Goal: Task Accomplishment & Management: Use online tool/utility

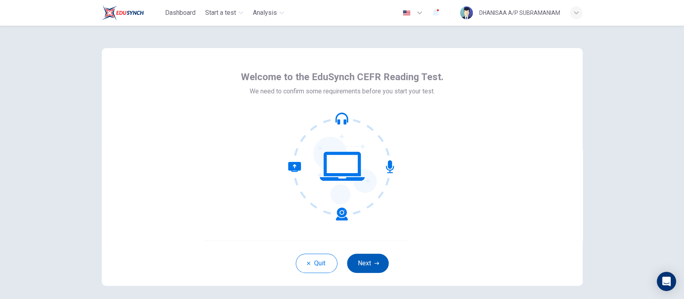
click at [367, 265] on button "Next" at bounding box center [368, 263] width 42 height 19
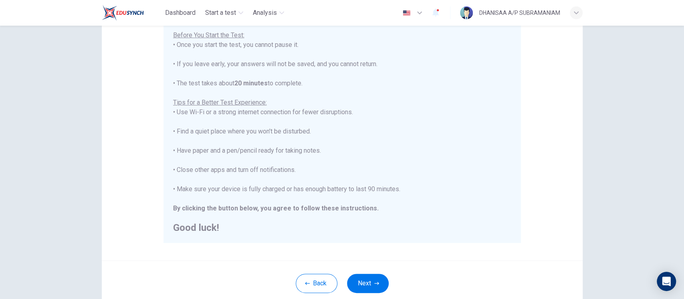
scroll to position [147, 0]
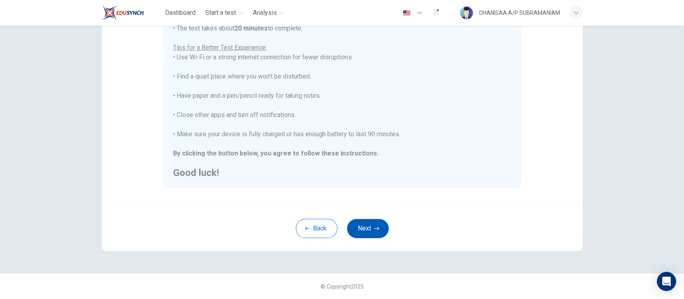
click at [372, 225] on button "Next" at bounding box center [368, 228] width 42 height 19
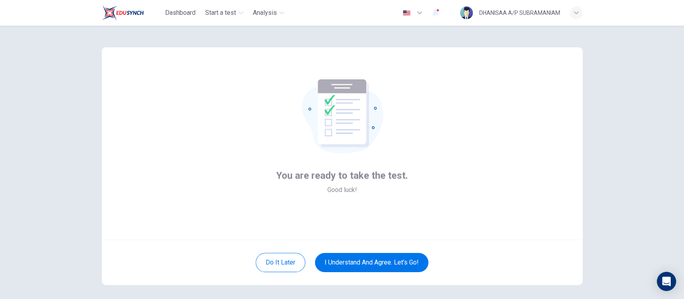
scroll to position [0, 0]
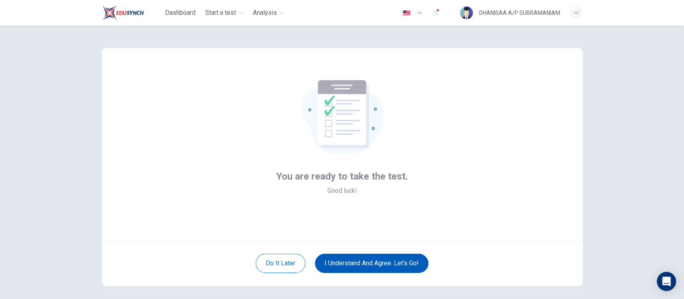
click at [368, 262] on button "I understand and agree. Let’s go!" at bounding box center [371, 263] width 113 height 19
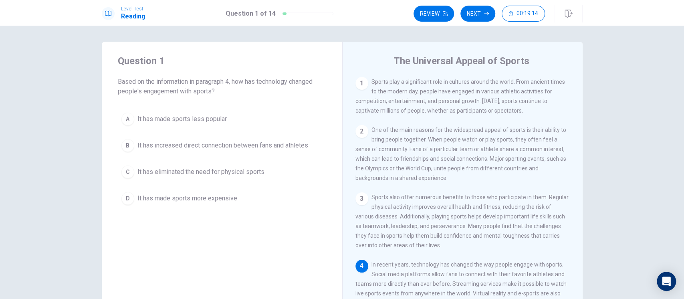
scroll to position [53, 0]
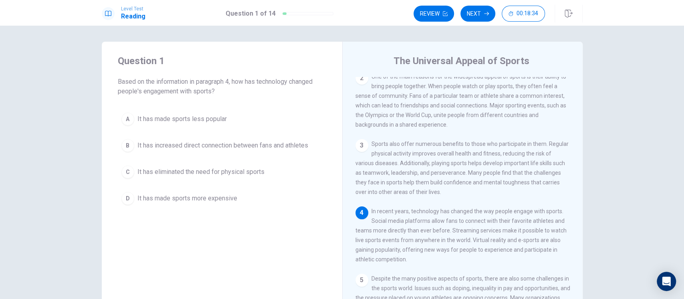
click at [189, 147] on span "It has increased direct connection between fans and athletes" at bounding box center [223, 146] width 171 height 10
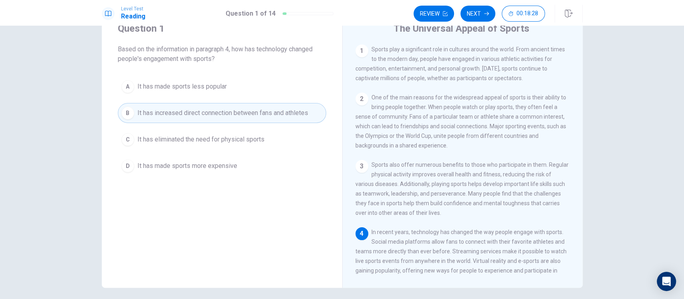
scroll to position [10, 0]
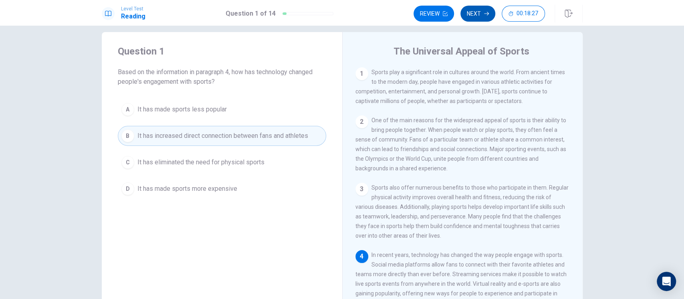
click at [477, 10] on button "Next" at bounding box center [478, 14] width 35 height 16
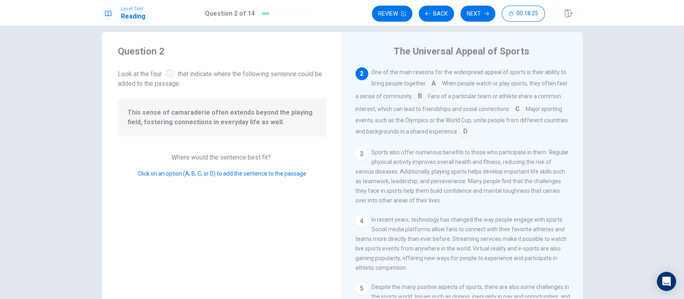
scroll to position [0, 0]
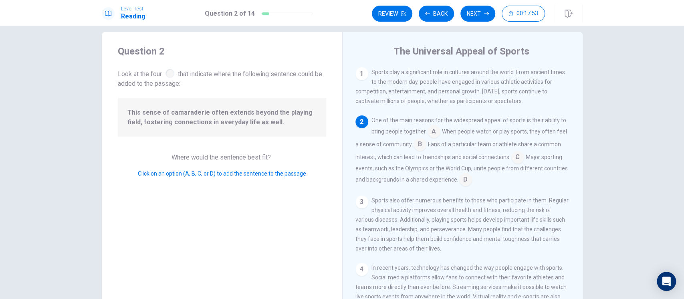
click at [427, 144] on input at bounding box center [420, 145] width 13 height 13
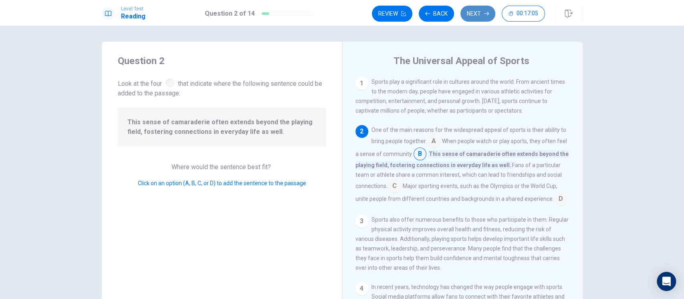
click at [480, 11] on button "Next" at bounding box center [478, 14] width 35 height 16
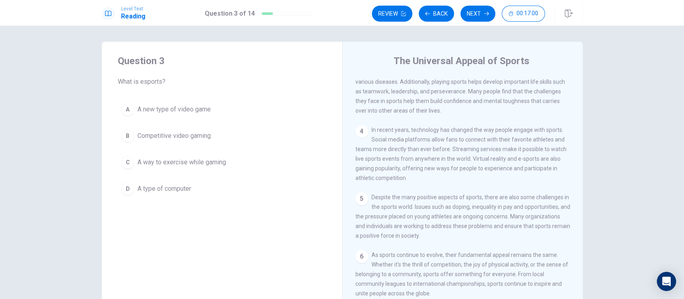
scroll to position [135, 0]
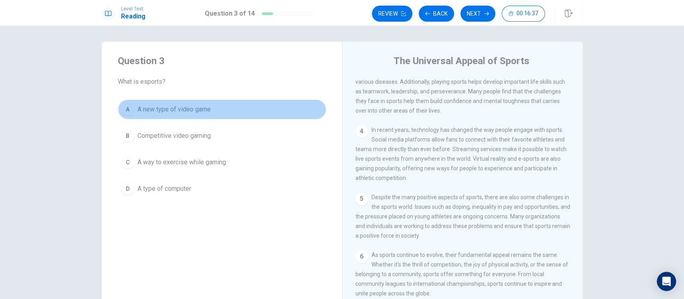
click at [185, 104] on button "A A new type of video game" at bounding box center [222, 109] width 208 height 20
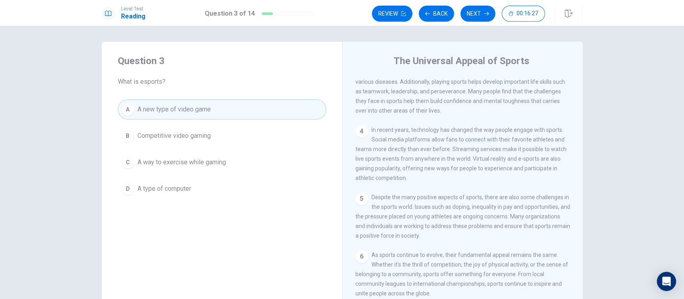
click at [196, 136] on span "Competitive video gaming" at bounding box center [174, 136] width 73 height 10
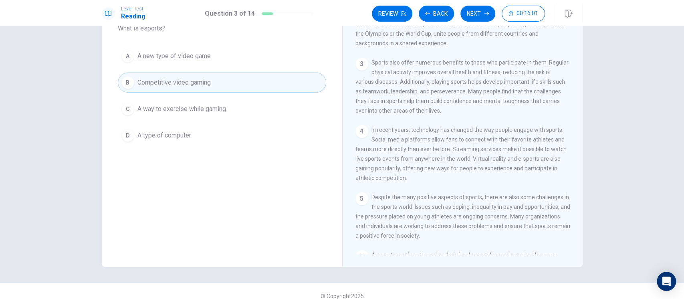
scroll to position [0, 0]
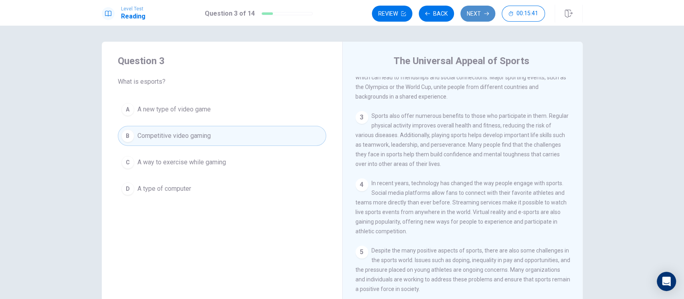
click at [471, 14] on button "Next" at bounding box center [478, 14] width 35 height 16
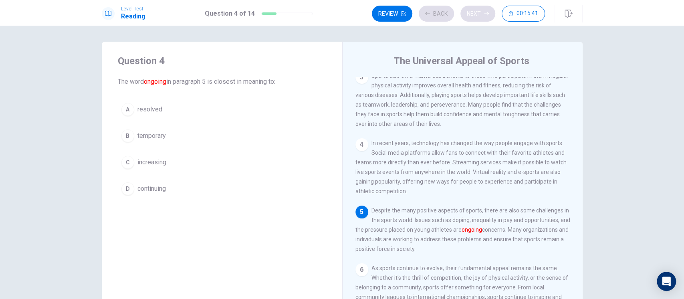
scroll to position [135, 0]
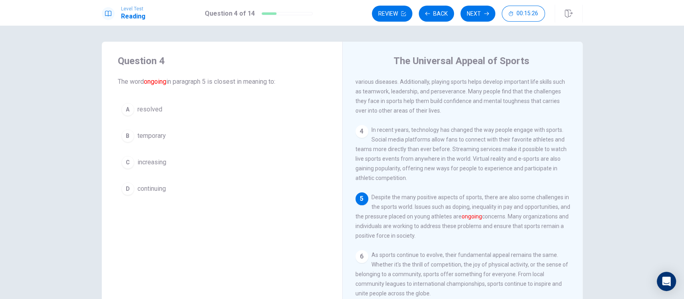
click at [164, 186] on span "continuing" at bounding box center [152, 189] width 28 height 10
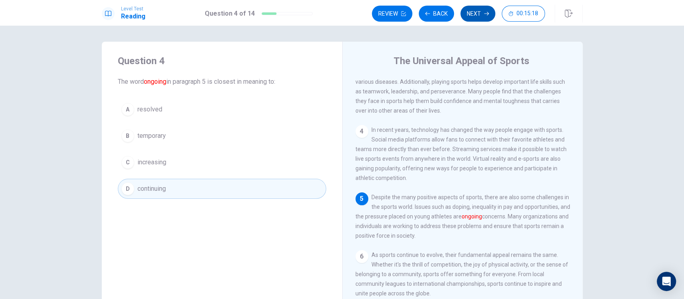
click at [478, 14] on button "Next" at bounding box center [478, 14] width 35 height 16
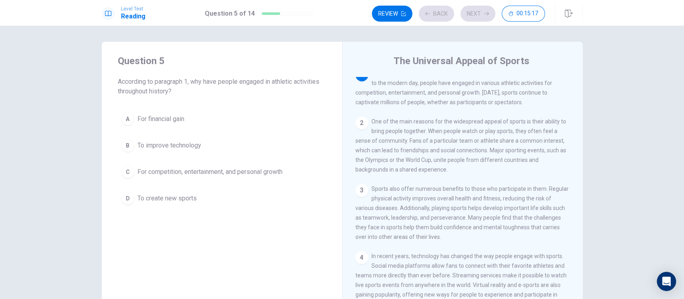
scroll to position [0, 0]
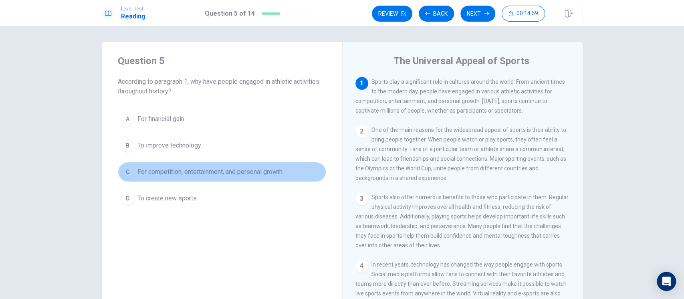
click at [189, 172] on span "For competition, entertainment, and personal growth" at bounding box center [210, 172] width 145 height 10
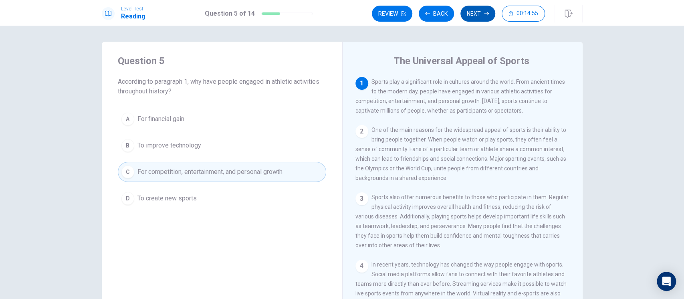
click at [472, 16] on button "Next" at bounding box center [478, 14] width 35 height 16
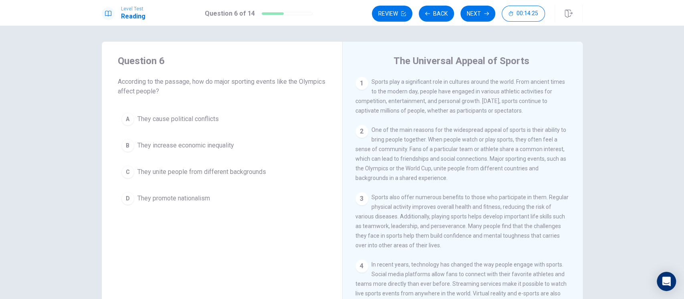
click at [245, 174] on span "They unite people from different backgrounds" at bounding box center [202, 172] width 129 height 10
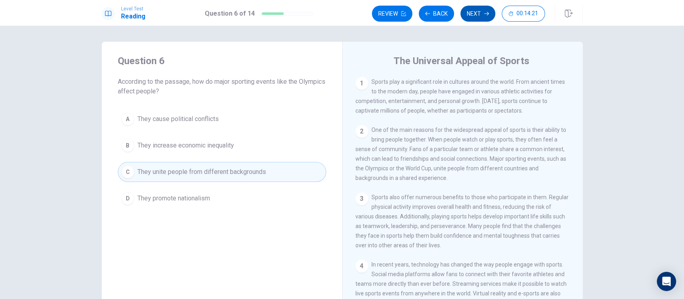
click at [474, 14] on button "Next" at bounding box center [478, 14] width 35 height 16
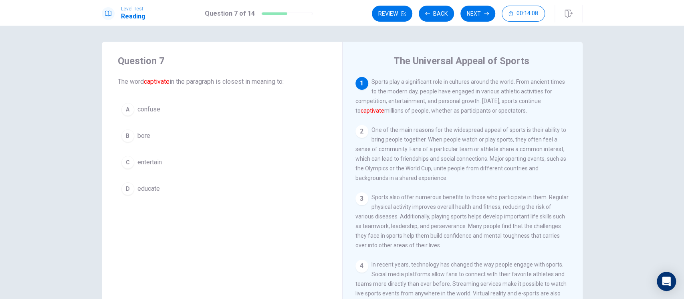
click at [162, 166] on button "C entertain" at bounding box center [222, 162] width 208 height 20
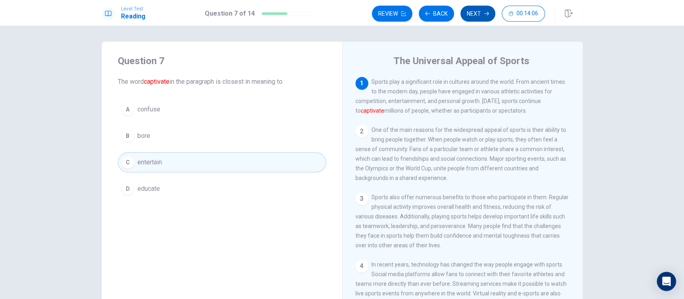
click at [480, 12] on button "Next" at bounding box center [478, 14] width 35 height 16
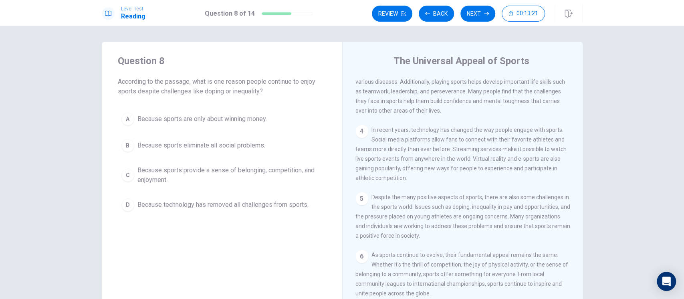
scroll to position [53, 0]
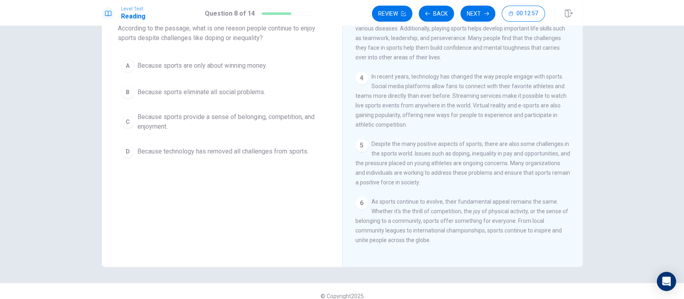
click at [289, 113] on span "Because sports provide a sense of belonging, competition, and enjoyment." at bounding box center [230, 121] width 185 height 19
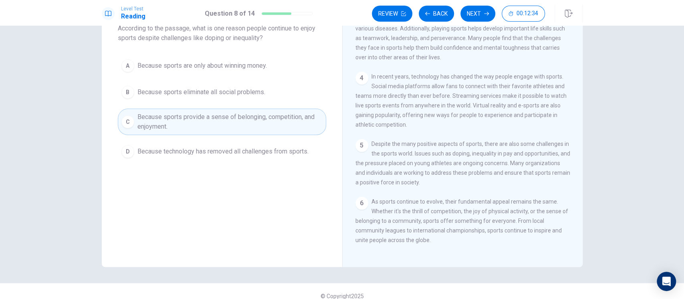
scroll to position [81, 0]
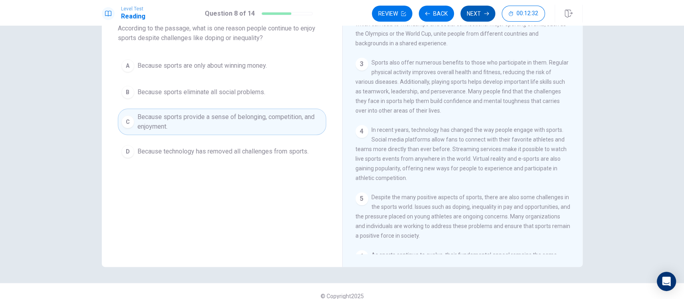
click at [483, 10] on button "Next" at bounding box center [478, 14] width 35 height 16
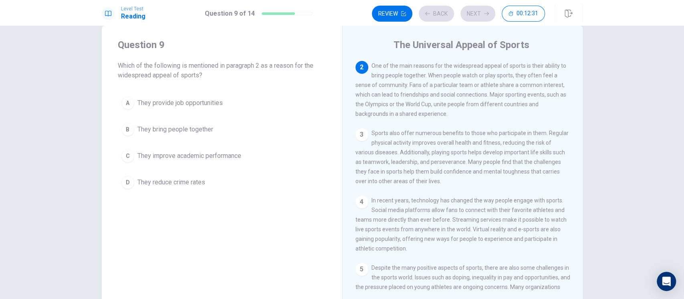
scroll to position [0, 0]
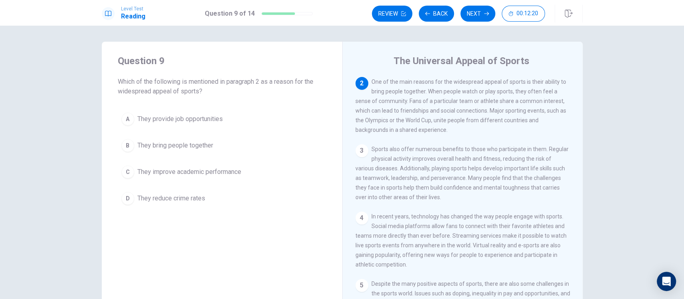
click at [199, 144] on span "They bring people together" at bounding box center [176, 146] width 76 height 10
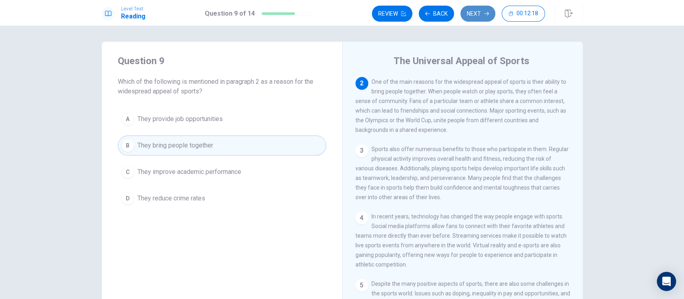
click at [478, 16] on button "Next" at bounding box center [478, 14] width 35 height 16
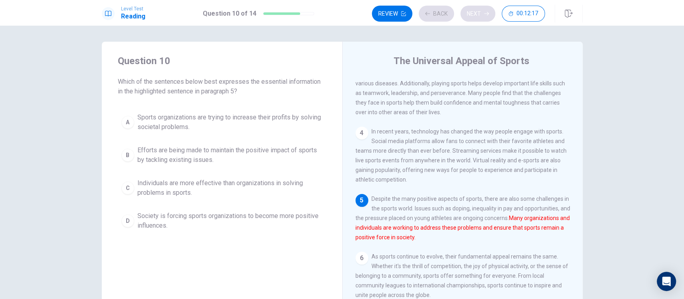
scroll to position [135, 0]
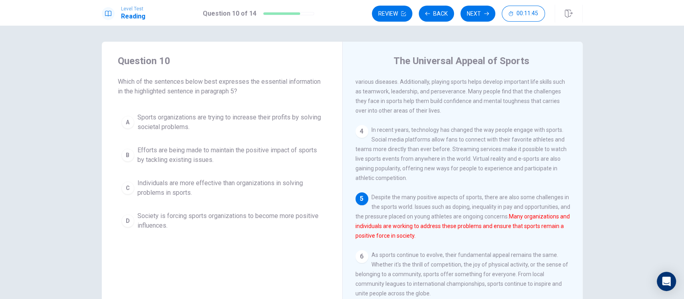
click at [206, 159] on span "Efforts are being made to maintain the positive impact of sports by tackling ex…" at bounding box center [230, 155] width 185 height 19
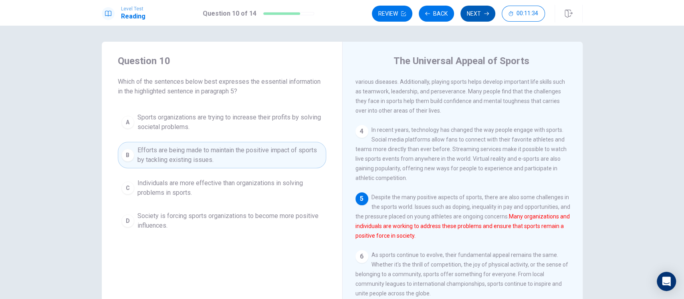
click at [486, 10] on button "Next" at bounding box center [478, 14] width 35 height 16
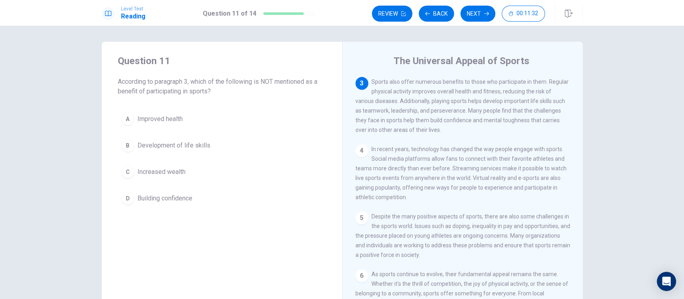
scroll to position [62, 0]
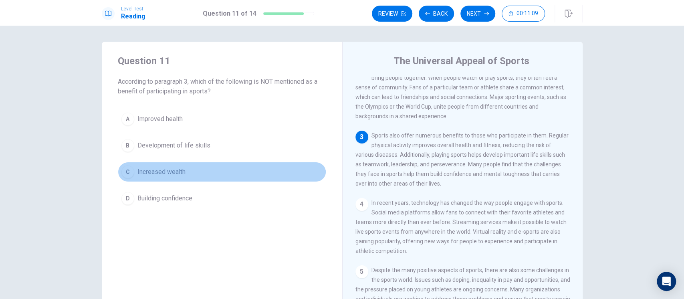
click at [181, 168] on span "Increased wealth" at bounding box center [162, 172] width 48 height 10
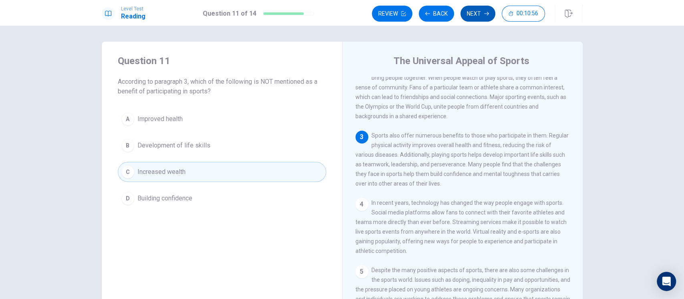
click at [472, 18] on button "Next" at bounding box center [478, 14] width 35 height 16
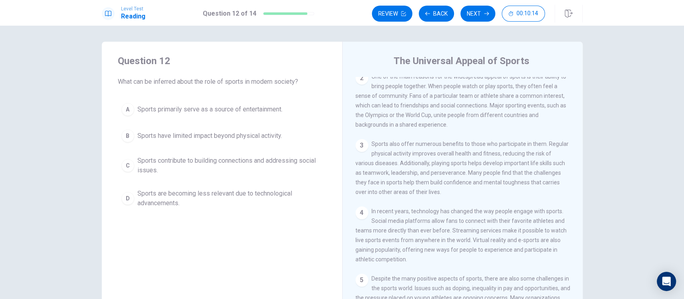
scroll to position [107, 0]
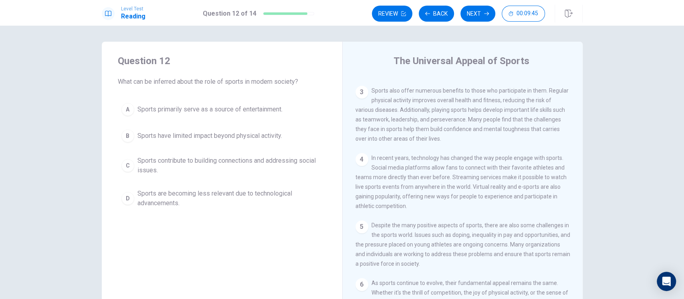
click at [260, 111] on span "Sports primarily serve as a source of entertainment." at bounding box center [210, 110] width 145 height 10
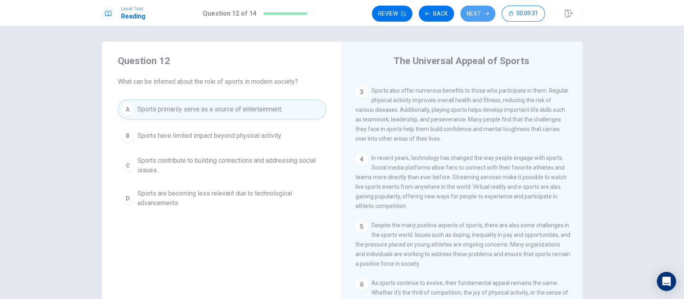
click at [478, 14] on button "Next" at bounding box center [478, 14] width 35 height 16
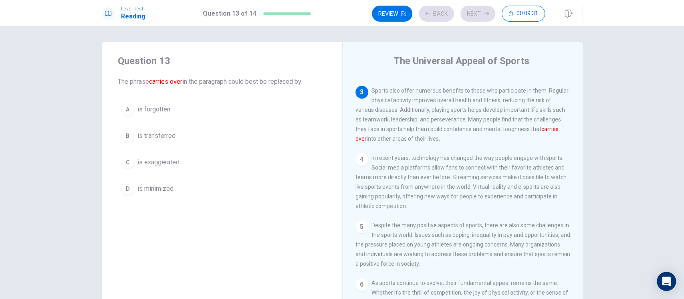
scroll to position [115, 0]
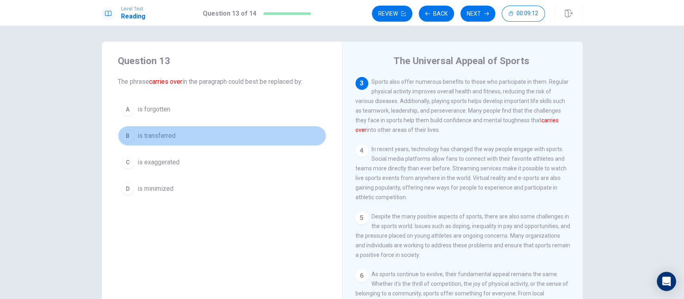
click at [172, 135] on span "is transferred" at bounding box center [157, 136] width 38 height 10
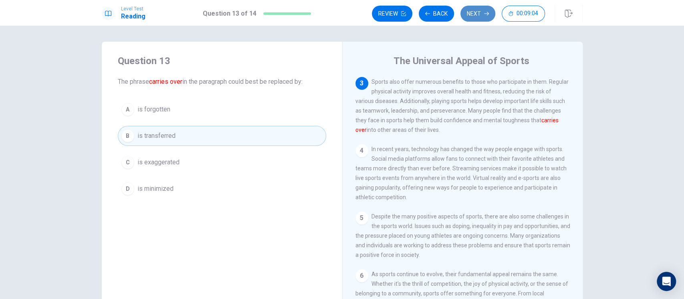
click at [474, 12] on button "Next" at bounding box center [478, 14] width 35 height 16
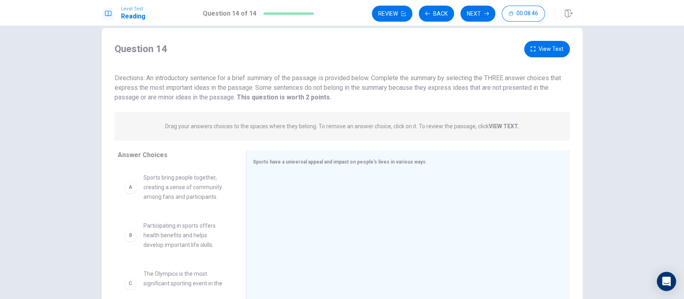
scroll to position [53, 0]
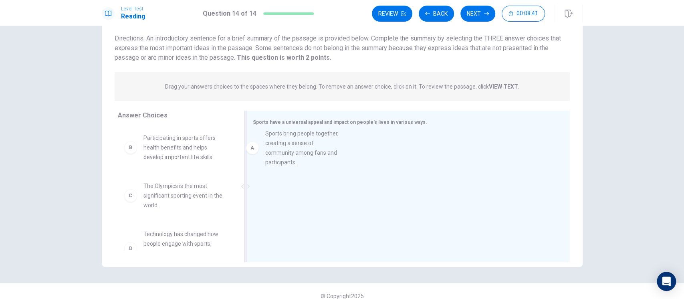
drag, startPoint x: 170, startPoint y: 144, endPoint x: 297, endPoint y: 141, distance: 127.5
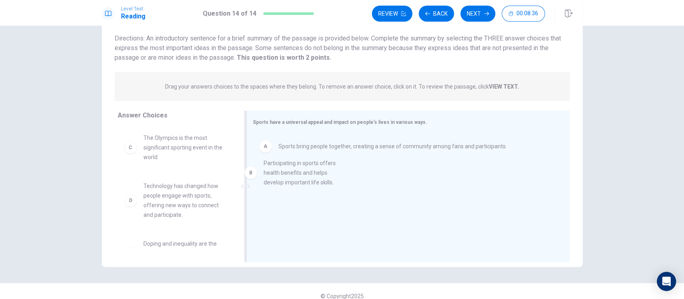
drag, startPoint x: 166, startPoint y: 141, endPoint x: 292, endPoint y: 168, distance: 128.8
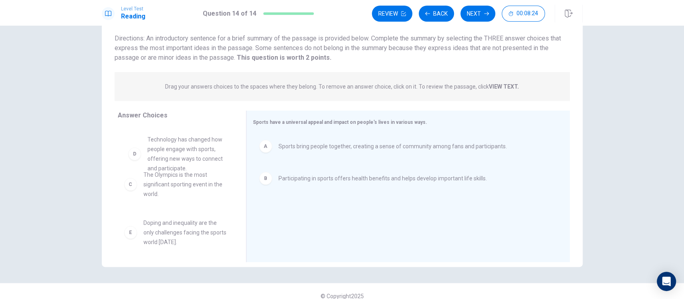
scroll to position [14, 0]
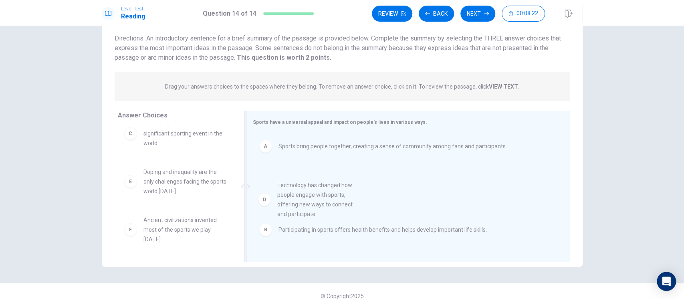
drag, startPoint x: 154, startPoint y: 158, endPoint x: 294, endPoint y: 214, distance: 150.8
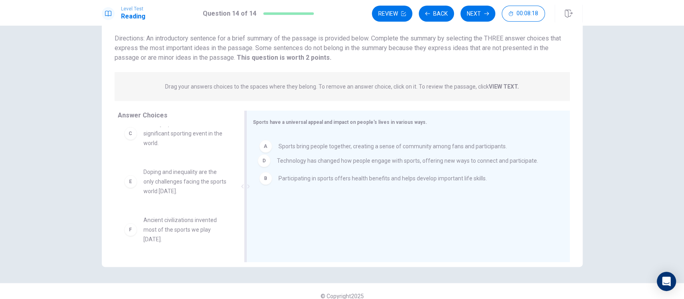
drag, startPoint x: 286, startPoint y: 213, endPoint x: 287, endPoint y: 161, distance: 51.7
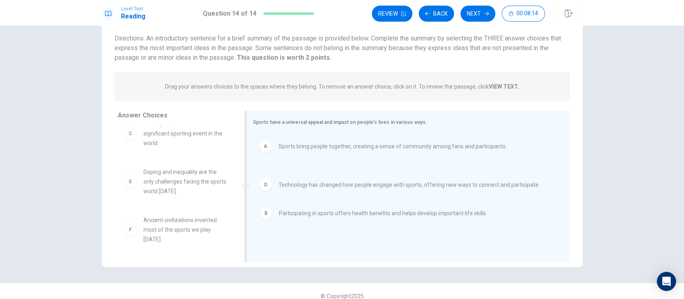
drag, startPoint x: 260, startPoint y: 181, endPoint x: 263, endPoint y: 221, distance: 40.2
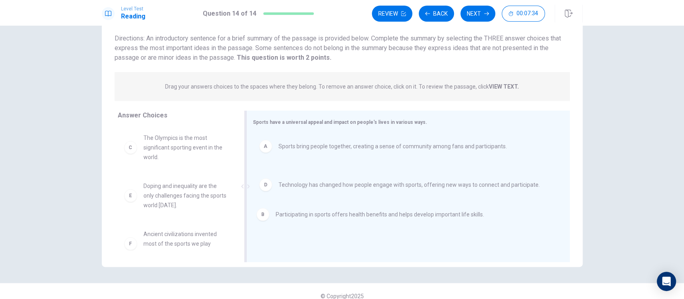
drag, startPoint x: 266, startPoint y: 180, endPoint x: 267, endPoint y: 219, distance: 39.3
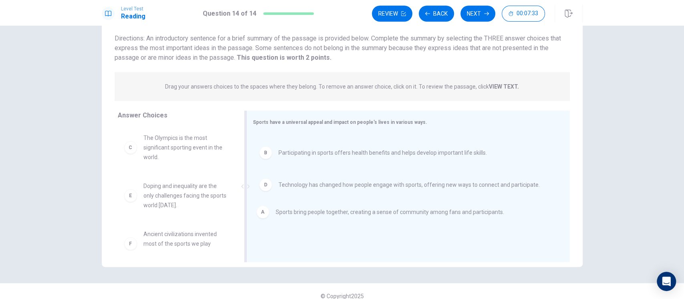
drag, startPoint x: 264, startPoint y: 151, endPoint x: 266, endPoint y: 233, distance: 82.6
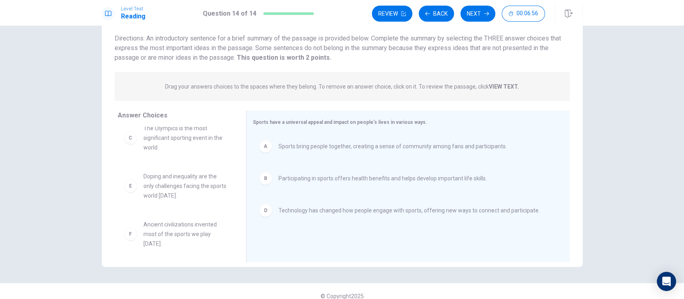
scroll to position [14, 0]
click at [468, 17] on button "Next" at bounding box center [478, 14] width 35 height 16
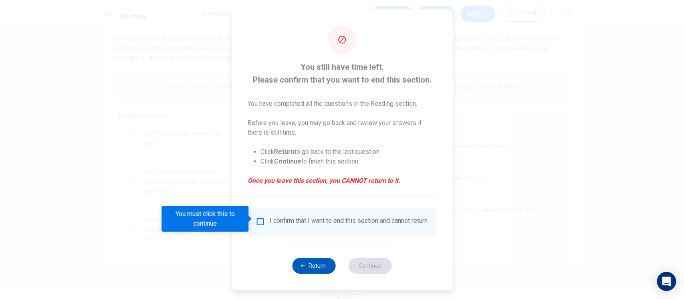
click at [299, 263] on button "Return" at bounding box center [314, 266] width 43 height 16
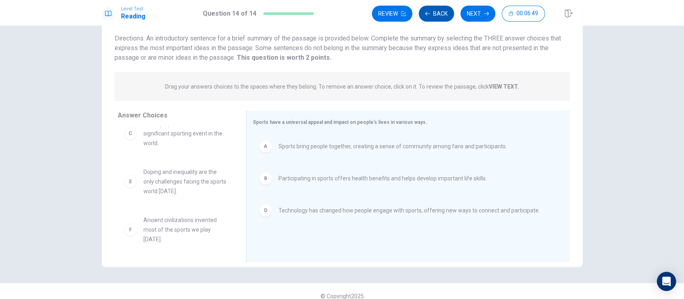
click at [433, 14] on button "Back" at bounding box center [436, 14] width 35 height 16
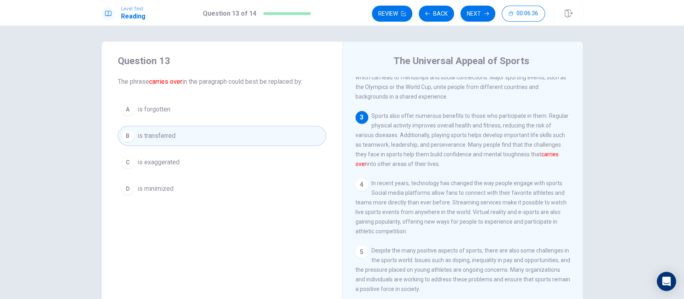
scroll to position [135, 0]
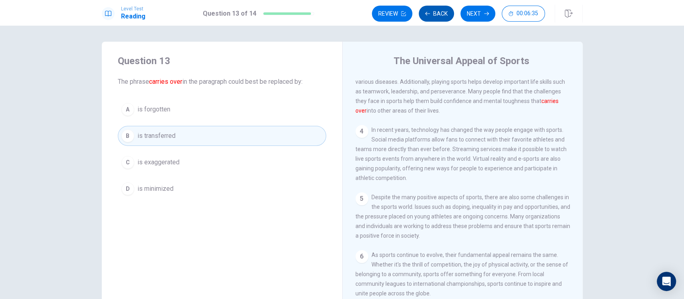
click at [428, 11] on icon "button" at bounding box center [427, 13] width 5 height 5
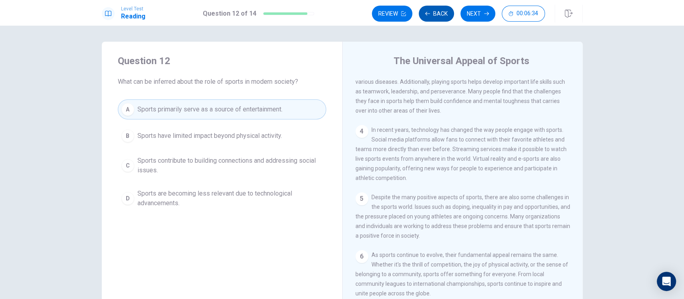
click at [428, 11] on icon "button" at bounding box center [427, 13] width 5 height 5
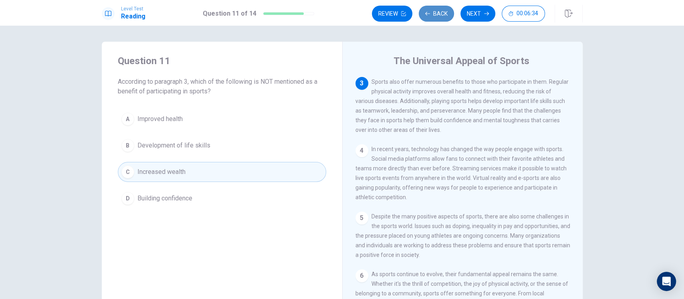
click at [428, 11] on icon "button" at bounding box center [427, 13] width 5 height 5
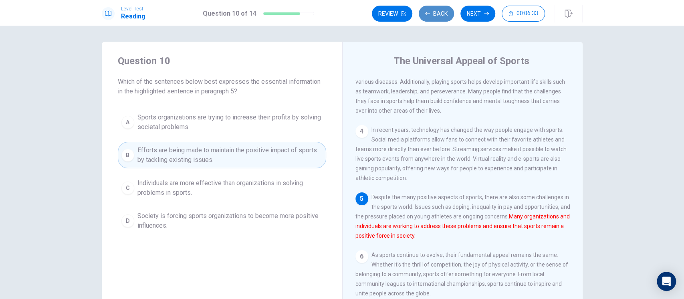
click at [428, 11] on icon "button" at bounding box center [427, 13] width 5 height 5
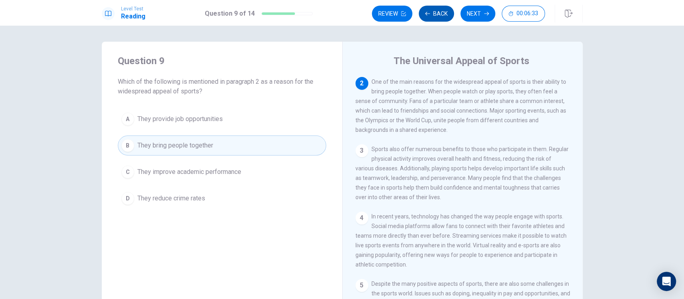
click at [428, 11] on icon "button" at bounding box center [427, 13] width 5 height 5
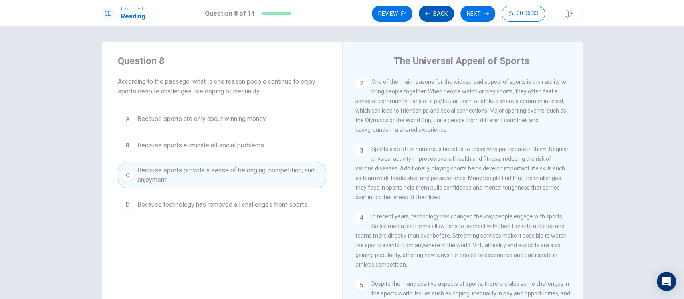
click at [428, 11] on icon "button" at bounding box center [427, 13] width 5 height 5
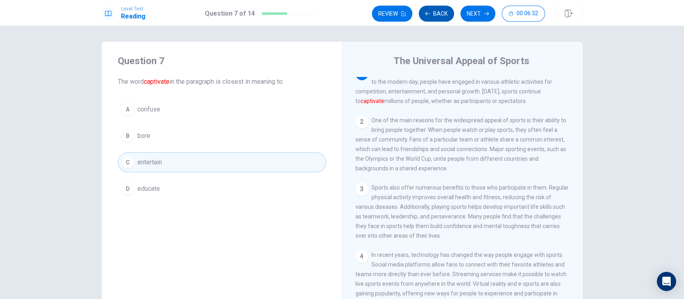
scroll to position [0, 0]
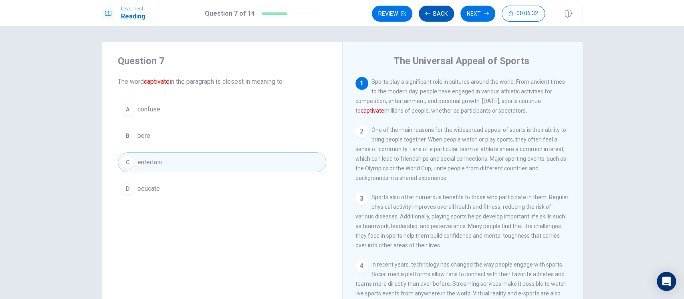
click at [428, 11] on icon "button" at bounding box center [427, 13] width 5 height 5
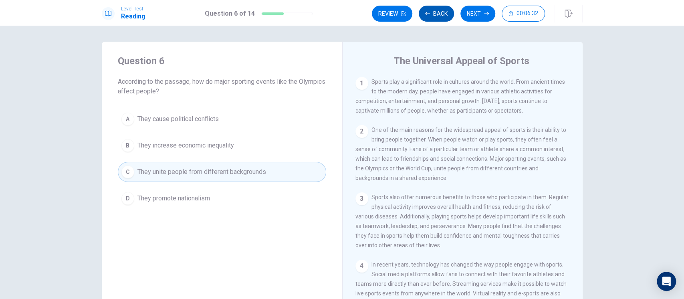
click at [428, 11] on icon "button" at bounding box center [427, 13] width 5 height 5
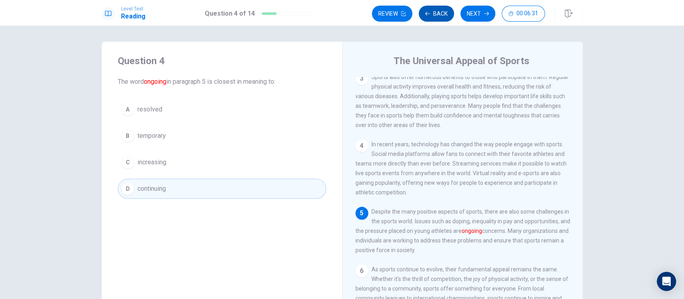
scroll to position [135, 0]
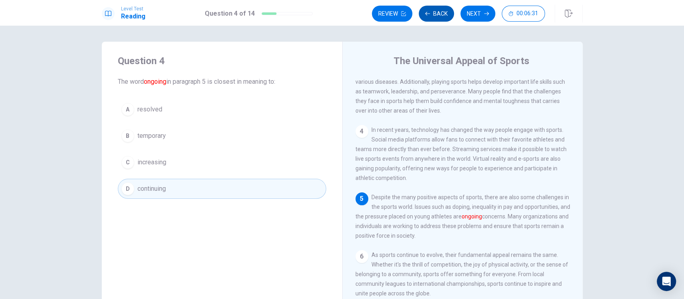
click at [428, 11] on icon "button" at bounding box center [427, 13] width 5 height 5
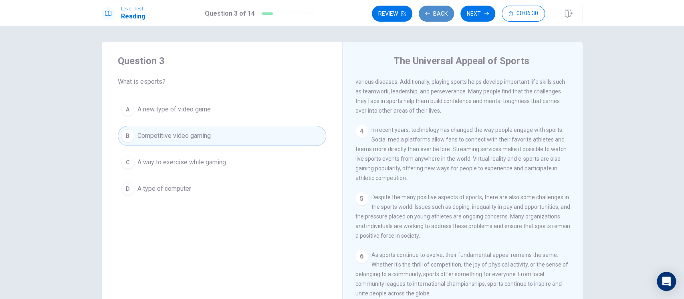
click at [428, 11] on icon "button" at bounding box center [427, 13] width 5 height 5
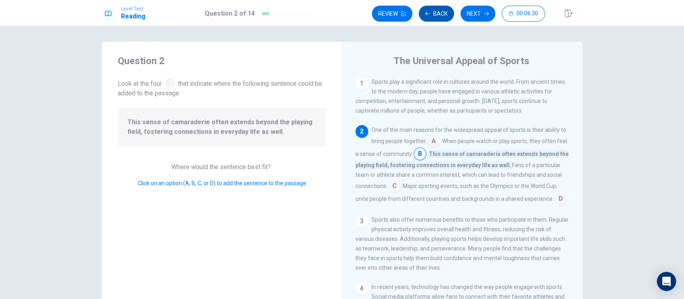
scroll to position [48, 0]
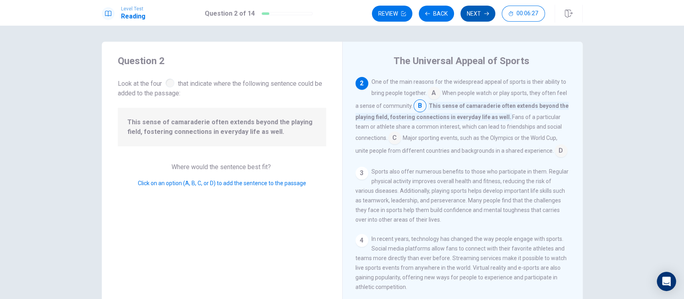
click at [470, 10] on button "Next" at bounding box center [478, 14] width 35 height 16
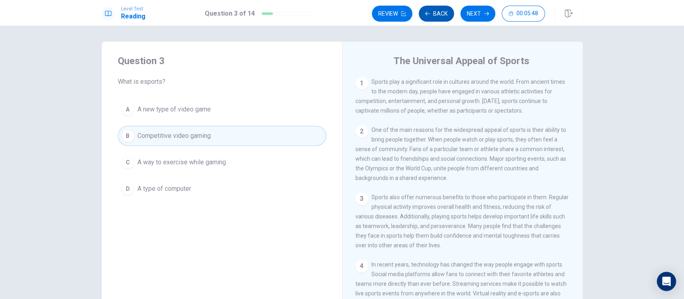
click at [429, 14] on icon "button" at bounding box center [427, 13] width 5 height 5
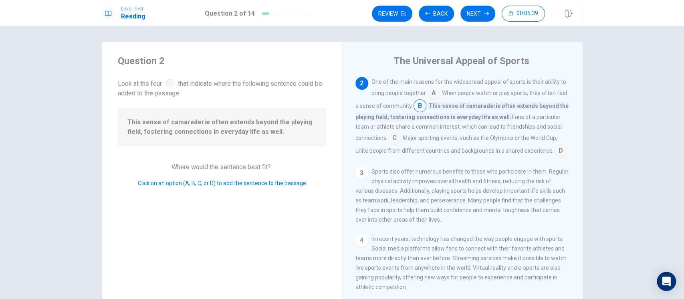
scroll to position [0, 0]
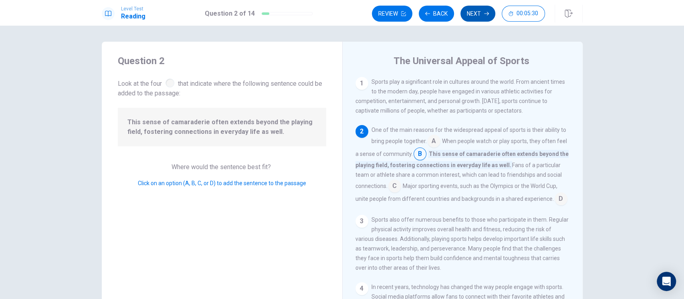
click at [478, 17] on button "Next" at bounding box center [478, 14] width 35 height 16
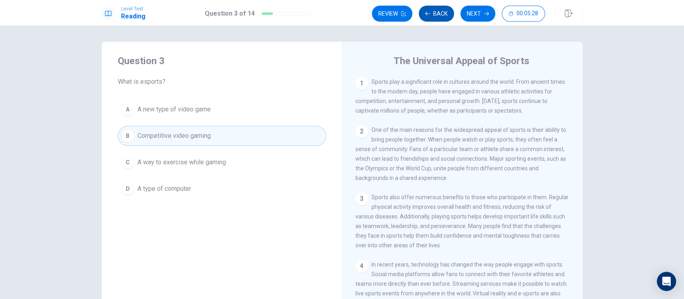
click at [434, 17] on button "Back" at bounding box center [436, 14] width 35 height 16
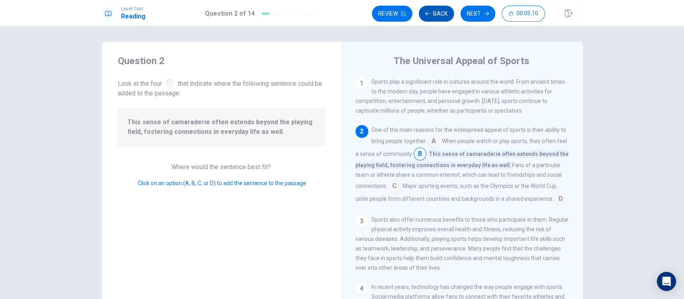
click at [446, 10] on button "Back" at bounding box center [436, 14] width 35 height 16
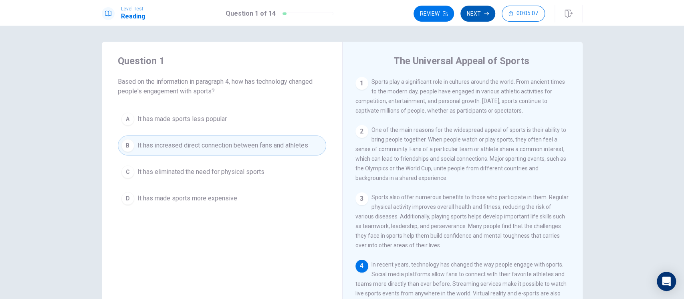
click at [479, 12] on button "Next" at bounding box center [478, 14] width 35 height 16
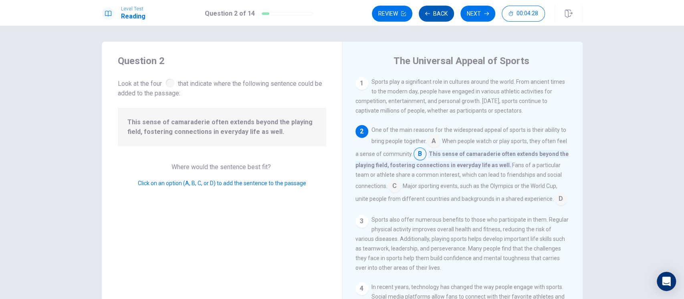
click at [437, 14] on button "Back" at bounding box center [436, 14] width 35 height 16
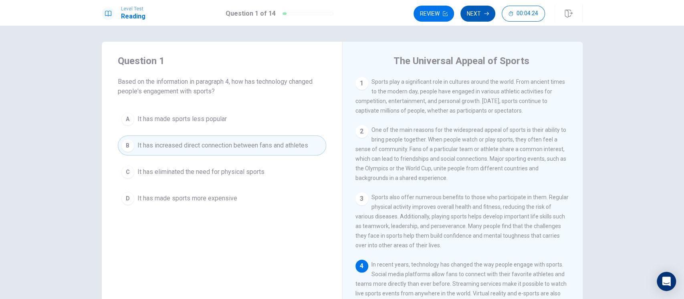
click at [476, 18] on button "Next" at bounding box center [478, 14] width 35 height 16
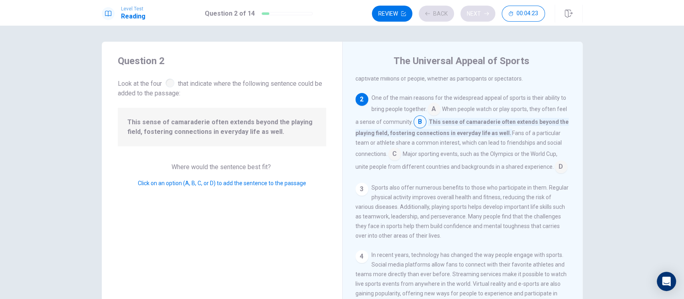
scroll to position [48, 0]
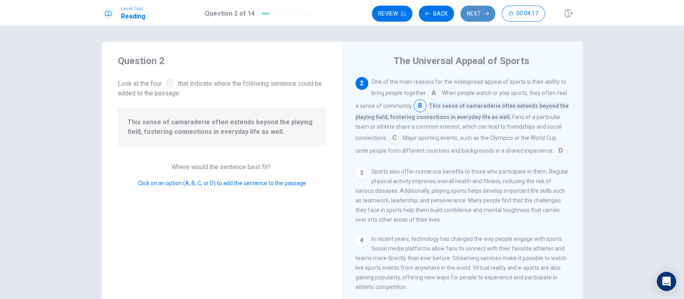
click at [471, 14] on button "Next" at bounding box center [478, 14] width 35 height 16
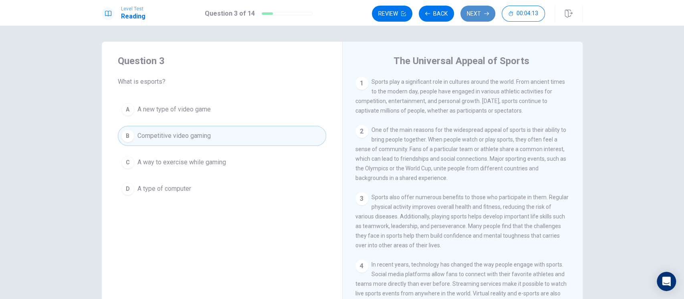
click at [468, 13] on button "Next" at bounding box center [478, 14] width 35 height 16
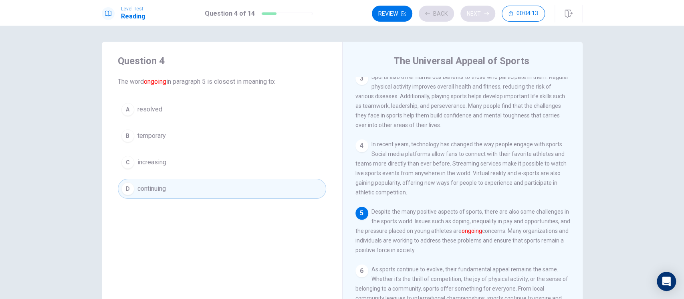
scroll to position [135, 0]
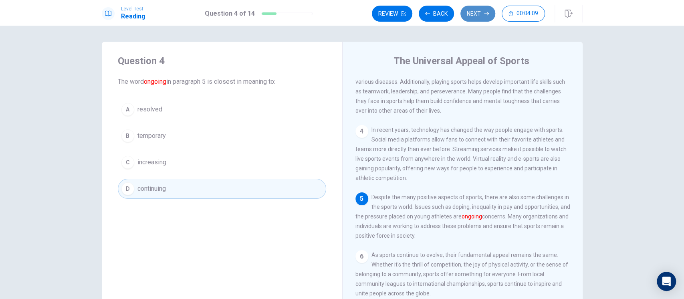
click at [468, 13] on button "Next" at bounding box center [478, 14] width 35 height 16
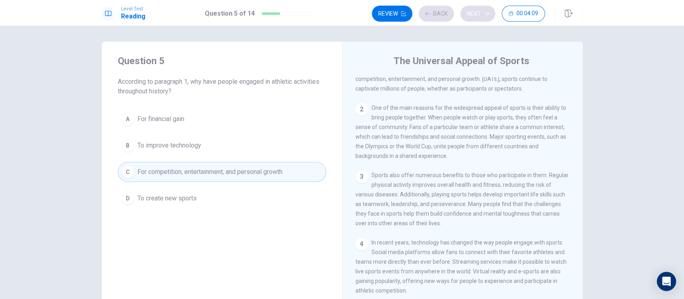
scroll to position [0, 0]
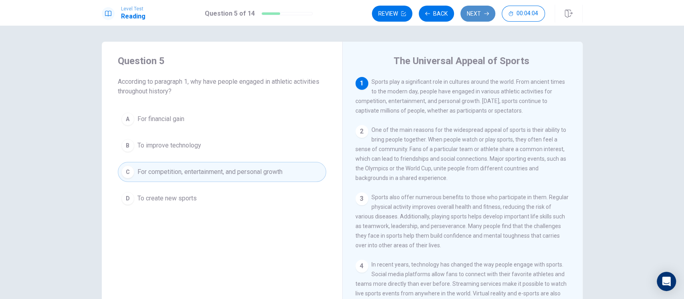
click at [468, 13] on button "Next" at bounding box center [478, 14] width 35 height 16
click at [473, 16] on button "Next" at bounding box center [478, 14] width 35 height 16
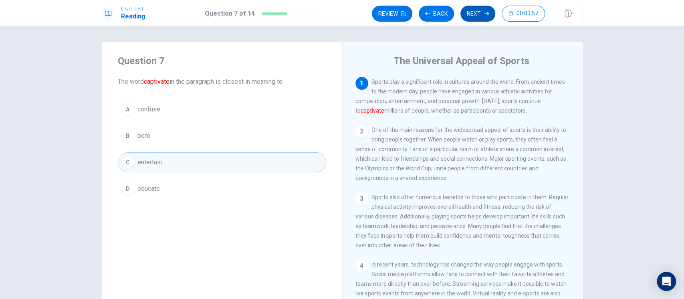
click at [473, 16] on button "Next" at bounding box center [478, 14] width 35 height 16
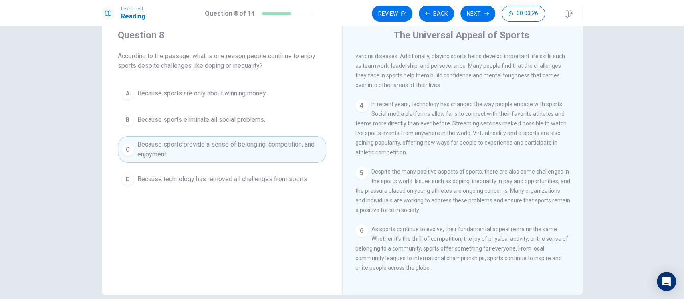
scroll to position [10, 0]
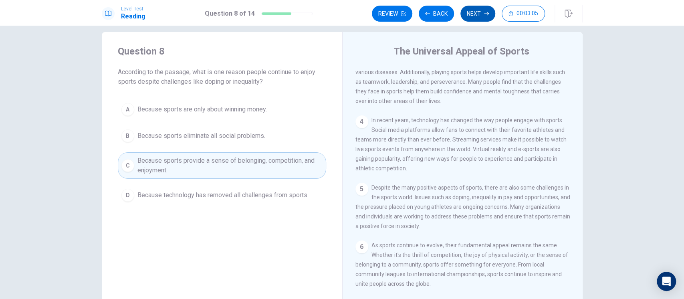
click at [478, 14] on button "Next" at bounding box center [478, 14] width 35 height 16
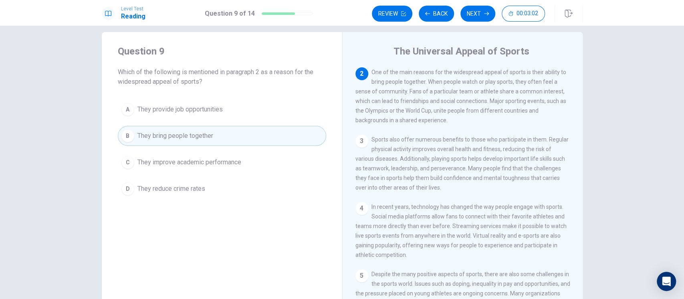
scroll to position [0, 0]
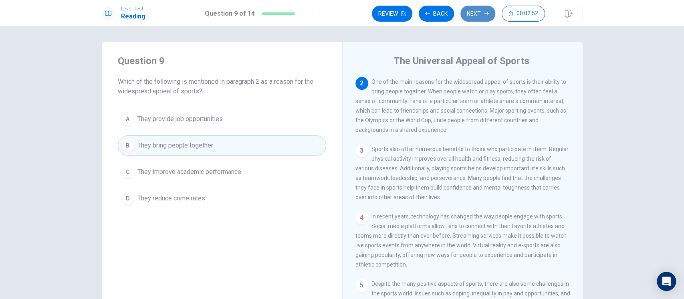
click at [483, 12] on button "Next" at bounding box center [478, 14] width 35 height 16
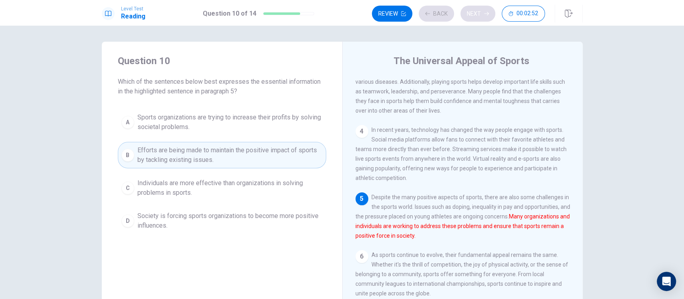
scroll to position [135, 0]
click at [470, 18] on button "Next" at bounding box center [478, 14] width 35 height 16
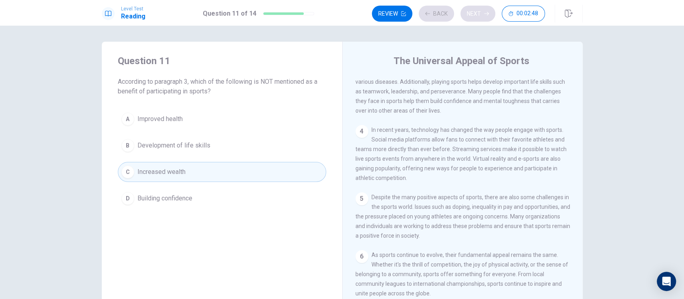
scroll to position [115, 0]
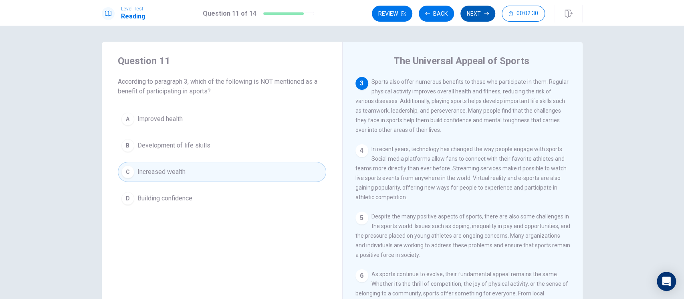
click at [478, 14] on button "Next" at bounding box center [478, 14] width 35 height 16
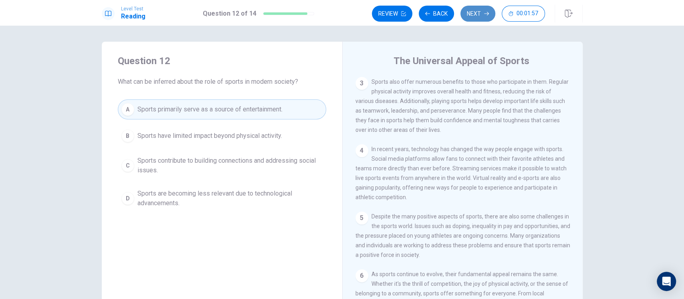
click at [471, 14] on button "Next" at bounding box center [478, 14] width 35 height 16
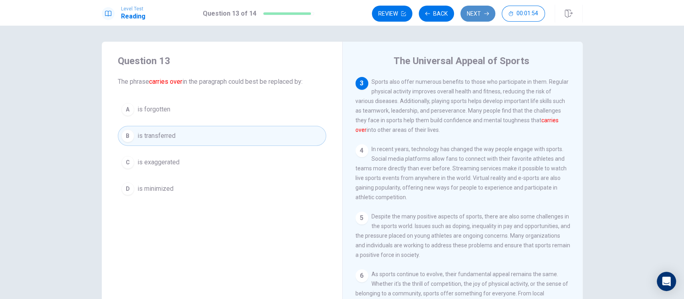
click at [473, 14] on button "Next" at bounding box center [478, 14] width 35 height 16
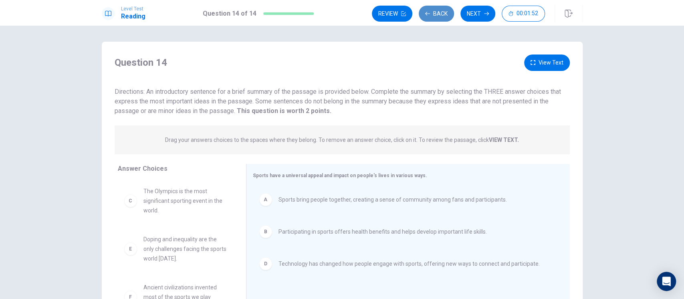
click at [444, 14] on button "Back" at bounding box center [436, 14] width 35 height 16
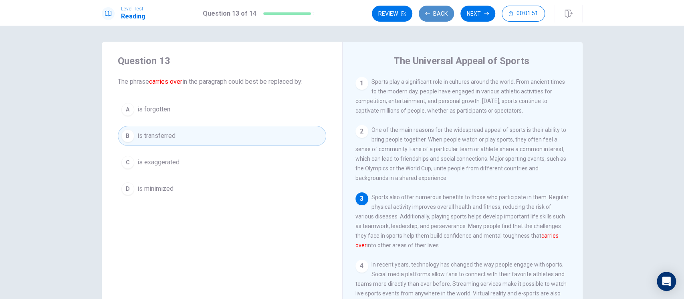
click at [444, 14] on button "Back" at bounding box center [436, 14] width 35 height 16
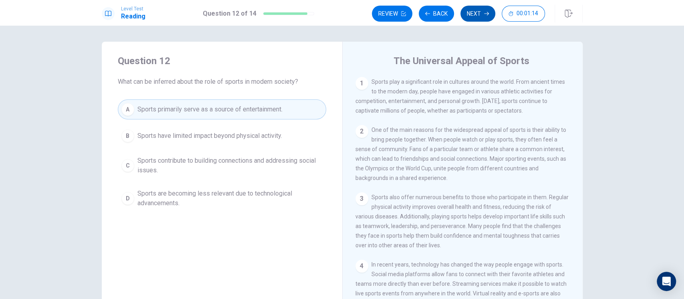
click at [475, 12] on button "Next" at bounding box center [478, 14] width 35 height 16
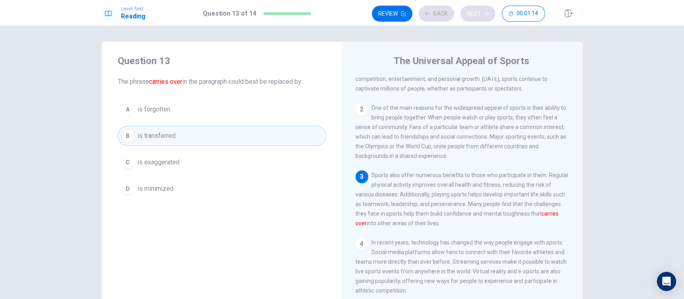
scroll to position [22, 0]
click at [469, 16] on button "Next" at bounding box center [478, 14] width 35 height 16
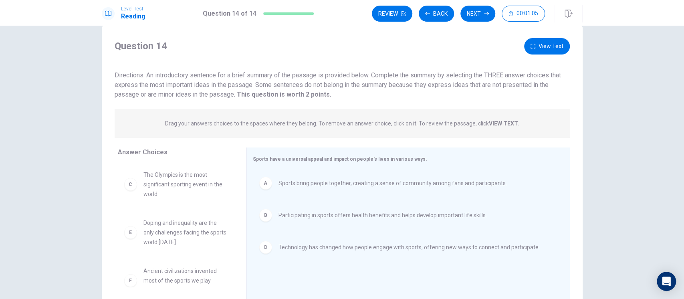
scroll to position [0, 0]
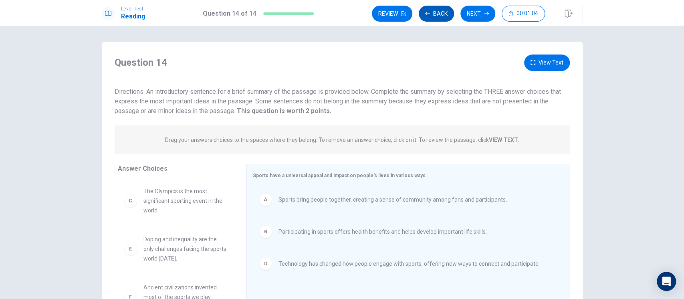
click at [443, 14] on button "Back" at bounding box center [436, 14] width 35 height 16
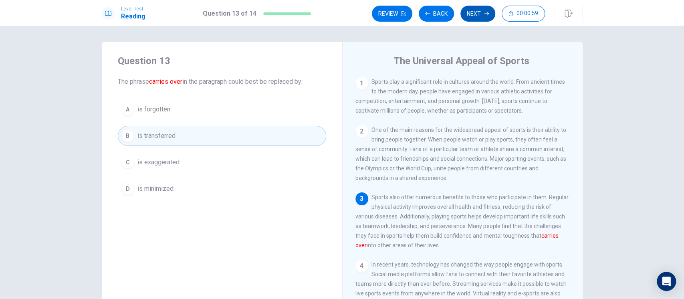
click at [476, 16] on button "Next" at bounding box center [478, 14] width 35 height 16
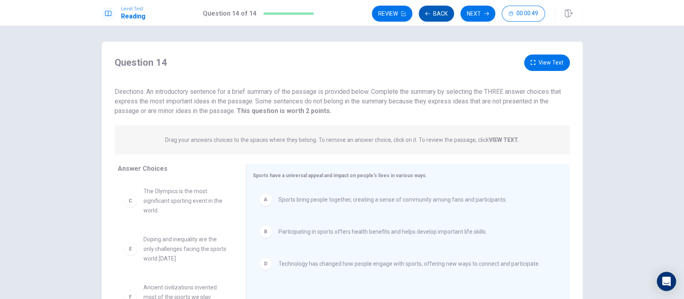
click at [446, 14] on button "Back" at bounding box center [436, 14] width 35 height 16
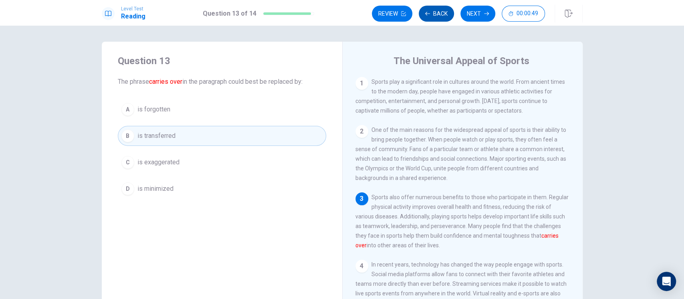
click at [445, 13] on button "Back" at bounding box center [436, 14] width 35 height 16
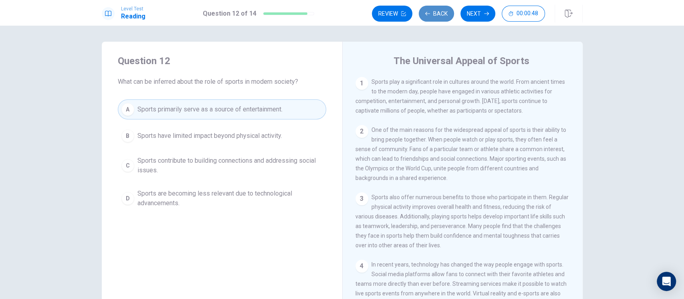
click at [445, 13] on button "Back" at bounding box center [436, 14] width 35 height 16
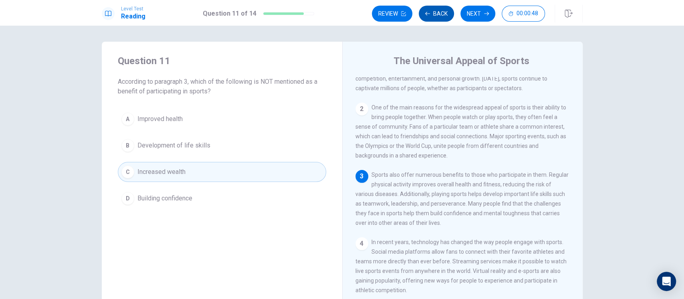
click at [445, 13] on button "Back" at bounding box center [436, 14] width 35 height 16
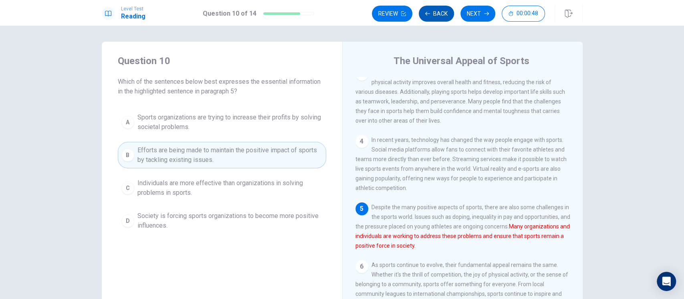
click at [445, 13] on button "Back" at bounding box center [436, 14] width 35 height 16
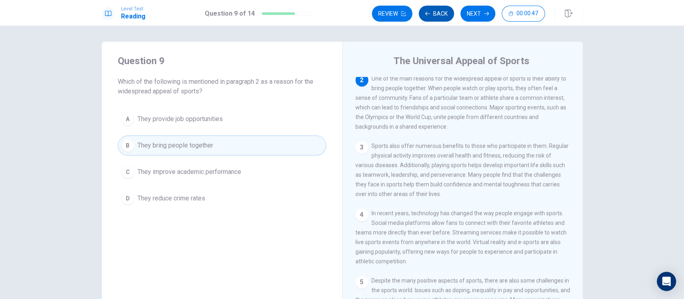
scroll to position [48, 0]
click at [445, 13] on button "Back" at bounding box center [436, 14] width 35 height 16
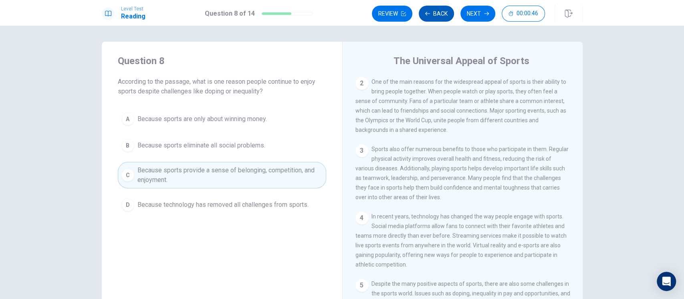
click at [445, 13] on button "Back" at bounding box center [436, 14] width 35 height 16
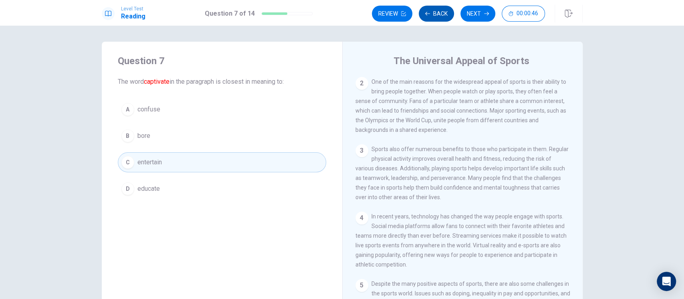
scroll to position [0, 0]
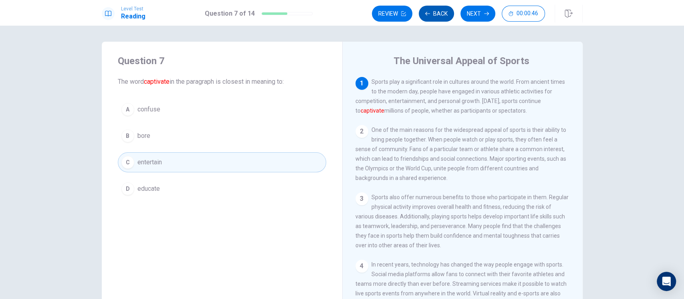
click at [445, 13] on button "Back" at bounding box center [436, 14] width 35 height 16
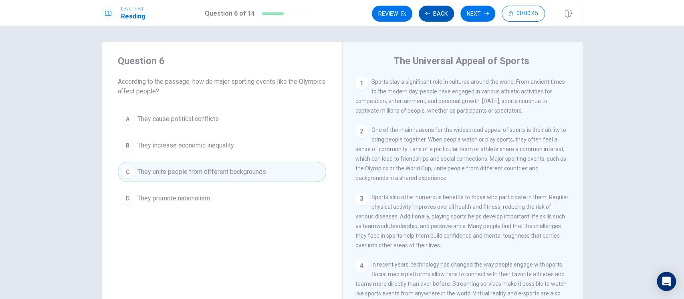
click at [445, 13] on button "Back" at bounding box center [436, 14] width 35 height 16
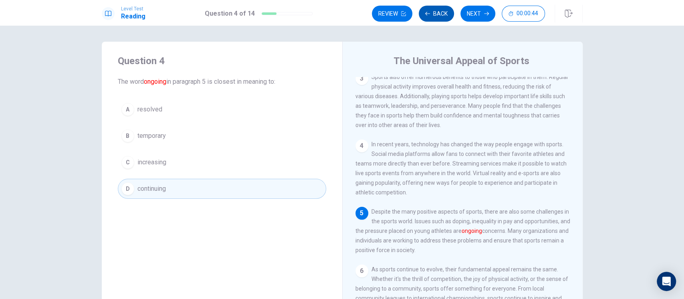
scroll to position [135, 0]
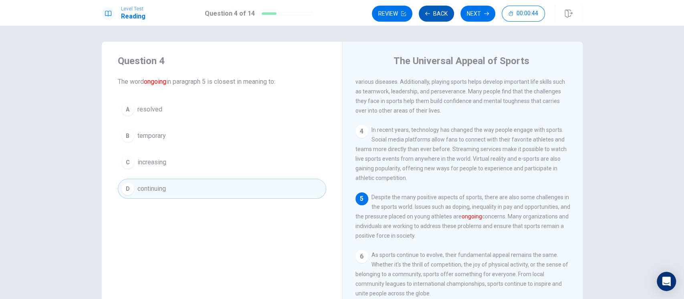
click at [445, 13] on button "Back" at bounding box center [436, 14] width 35 height 16
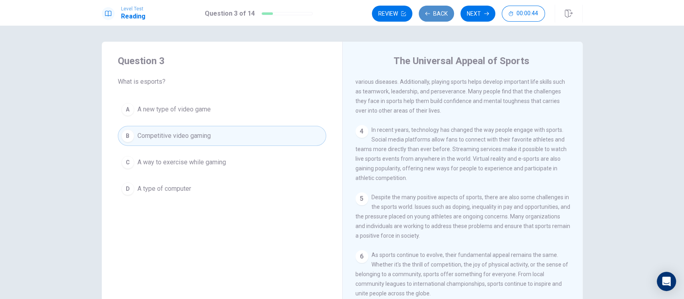
click at [445, 13] on button "Back" at bounding box center [436, 14] width 35 height 16
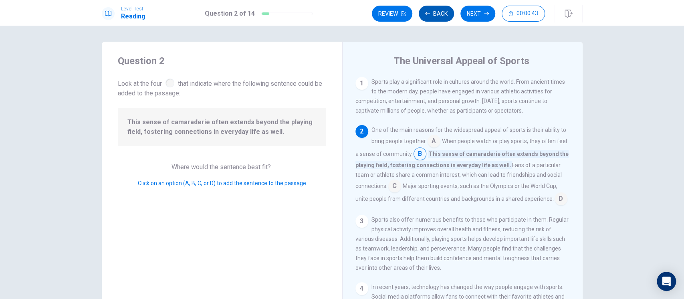
scroll to position [48, 0]
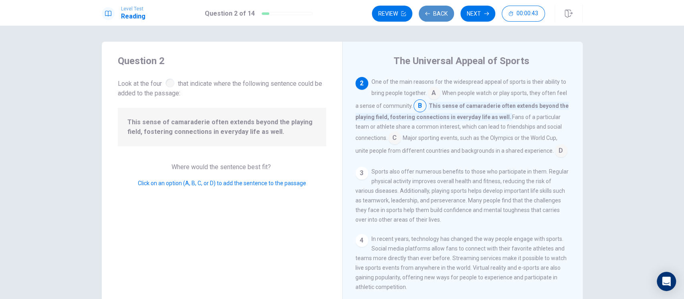
click at [445, 13] on button "Back" at bounding box center [436, 14] width 35 height 16
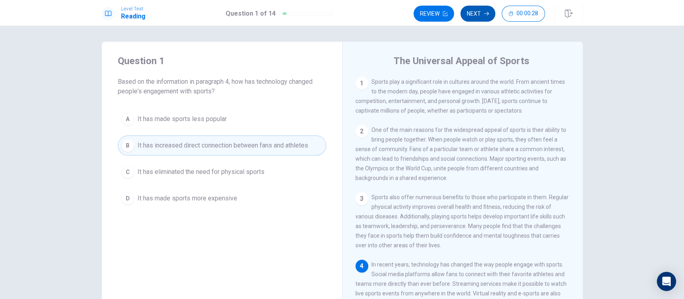
click at [483, 14] on button "Next" at bounding box center [478, 14] width 35 height 16
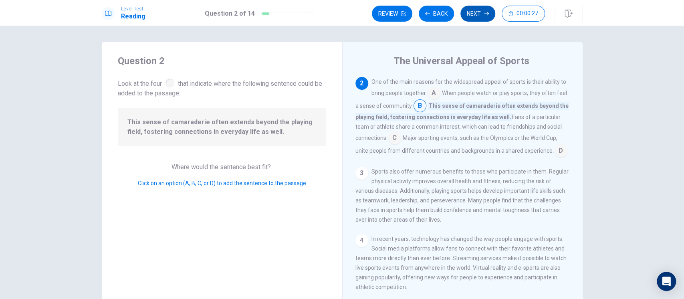
click at [482, 14] on button "Next" at bounding box center [478, 14] width 35 height 16
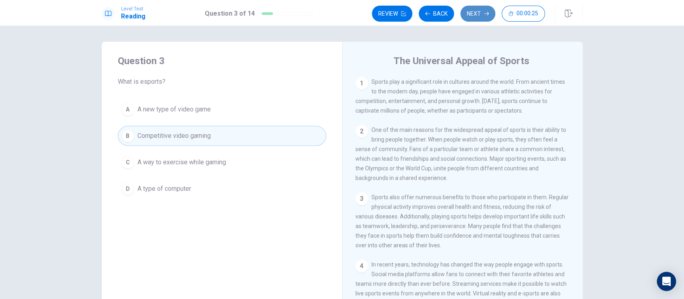
click at [482, 14] on button "Next" at bounding box center [478, 14] width 35 height 16
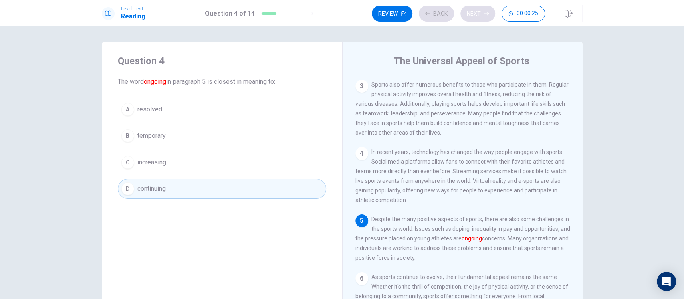
scroll to position [135, 0]
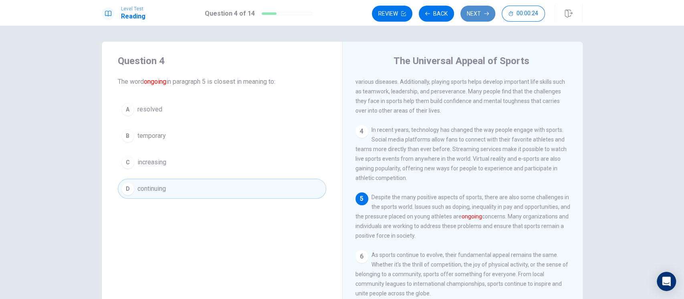
click at [482, 14] on button "Next" at bounding box center [478, 14] width 35 height 16
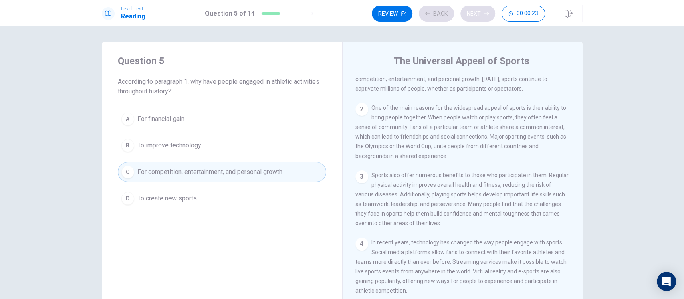
scroll to position [0, 0]
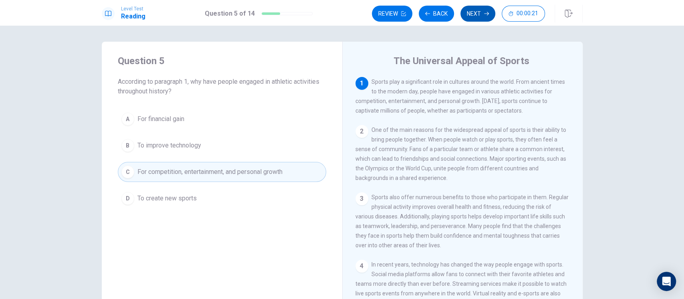
click at [482, 14] on button "Next" at bounding box center [478, 14] width 35 height 16
click at [480, 13] on button "Next" at bounding box center [478, 14] width 35 height 16
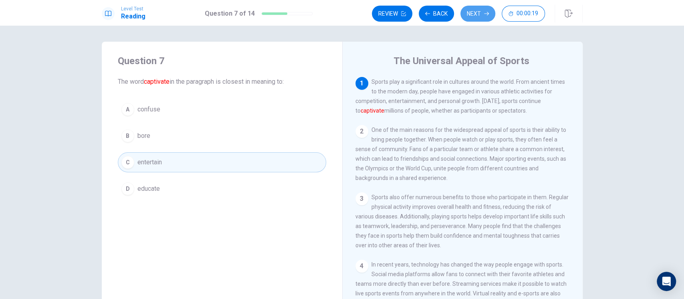
click at [480, 13] on button "Next" at bounding box center [478, 14] width 35 height 16
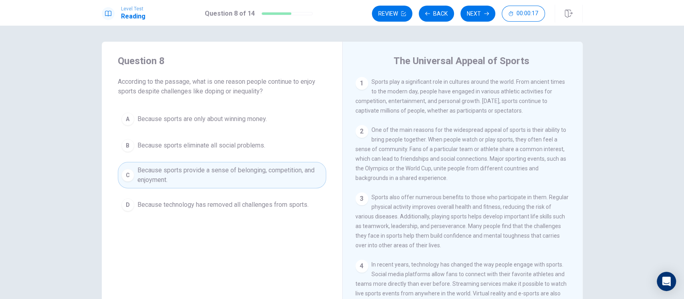
click at [480, 13] on button "Next" at bounding box center [478, 14] width 35 height 16
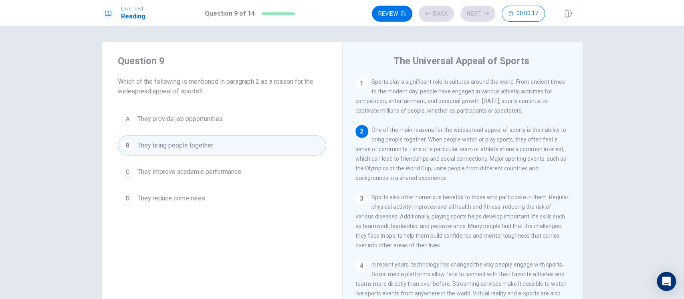
scroll to position [48, 0]
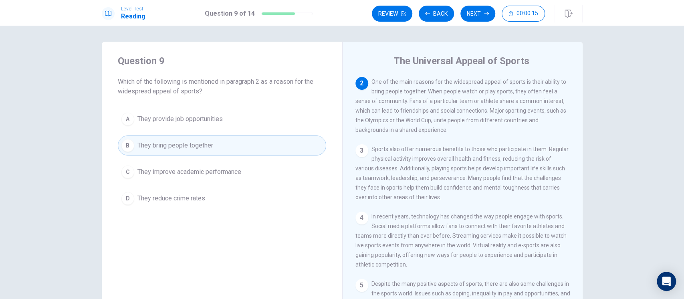
click at [480, 13] on button "Next" at bounding box center [478, 14] width 35 height 16
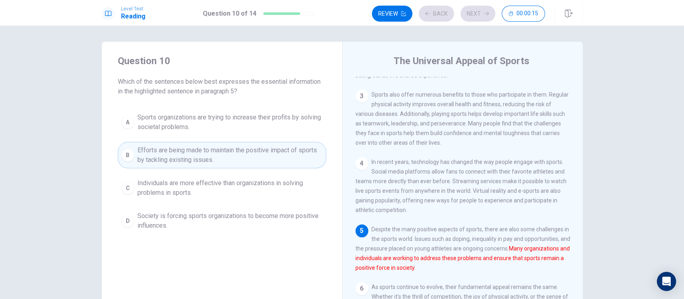
scroll to position [135, 0]
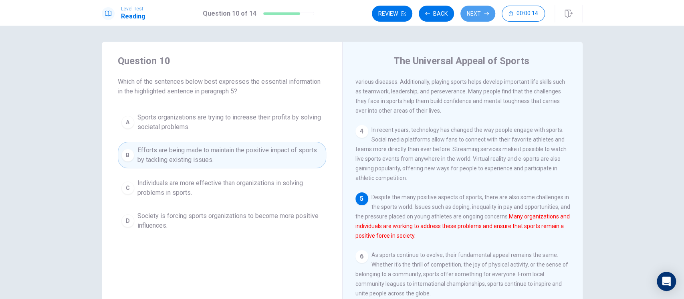
click at [480, 13] on button "Next" at bounding box center [478, 14] width 35 height 16
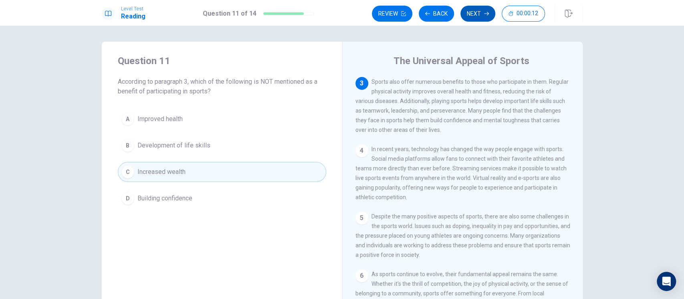
click at [478, 13] on button "Next" at bounding box center [478, 14] width 35 height 16
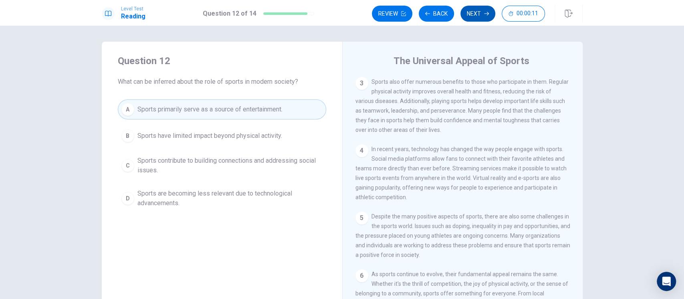
click at [478, 13] on button "Next" at bounding box center [478, 14] width 35 height 16
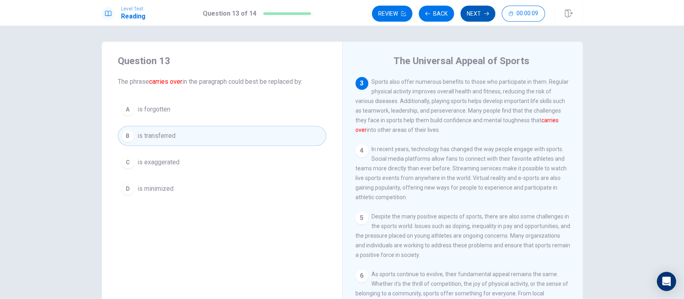
click at [478, 13] on button "Next" at bounding box center [478, 14] width 35 height 16
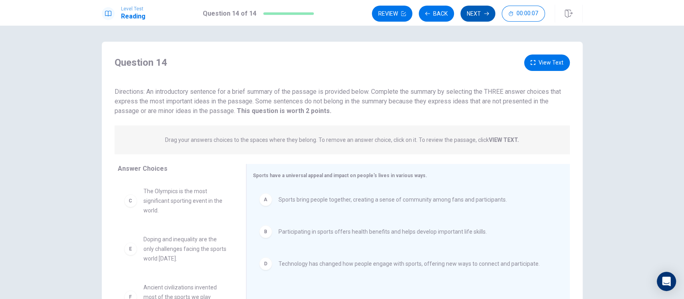
click at [479, 12] on button "Next" at bounding box center [478, 14] width 35 height 16
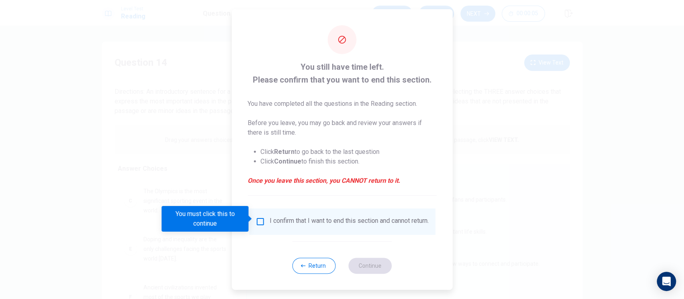
click at [257, 217] on input "You must click this to continue" at bounding box center [260, 222] width 10 height 10
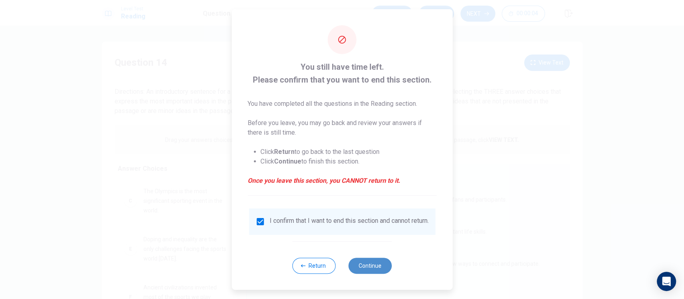
click at [366, 264] on button "Continue" at bounding box center [370, 266] width 43 height 16
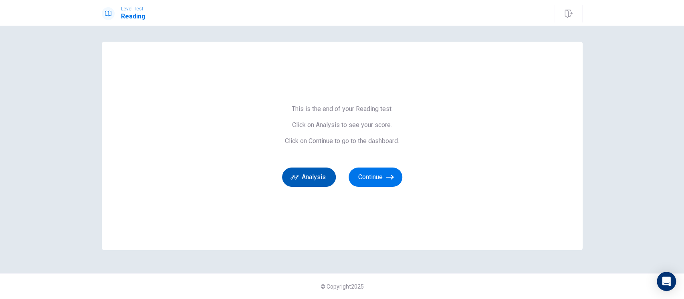
click at [326, 175] on button "Analysis" at bounding box center [309, 177] width 54 height 19
